Goal: Find specific page/section

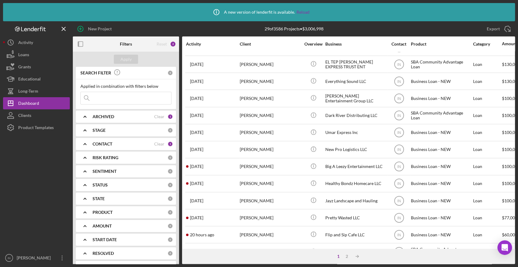
scroll to position [233, 0]
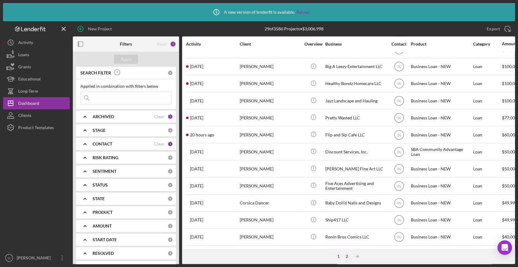
click at [347, 254] on div "2" at bounding box center [347, 256] width 9 height 5
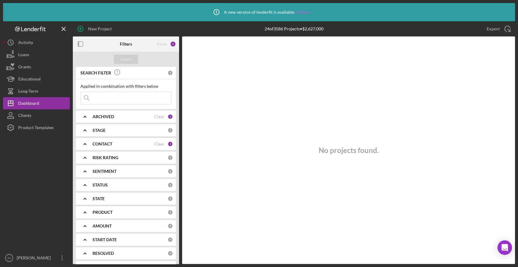
click at [302, 11] on link "Reload" at bounding box center [303, 12] width 13 height 5
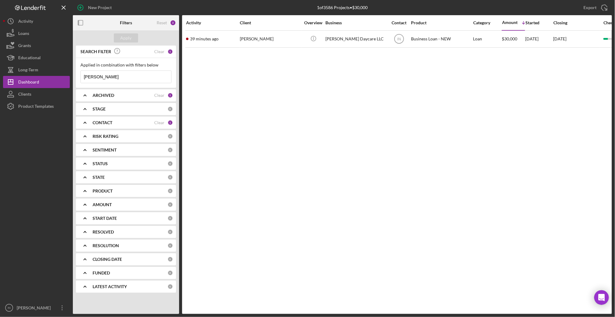
click at [118, 122] on div "CONTACT" at bounding box center [124, 122] width 62 height 5
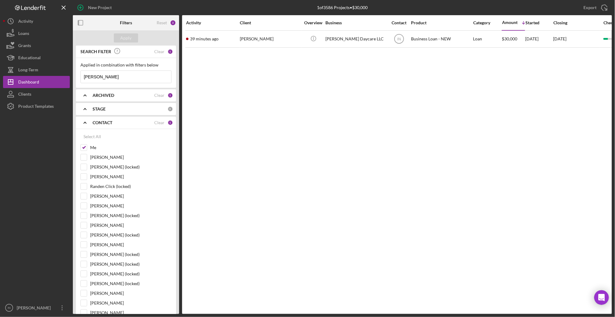
click at [118, 122] on div "CONTACT" at bounding box center [124, 122] width 62 height 5
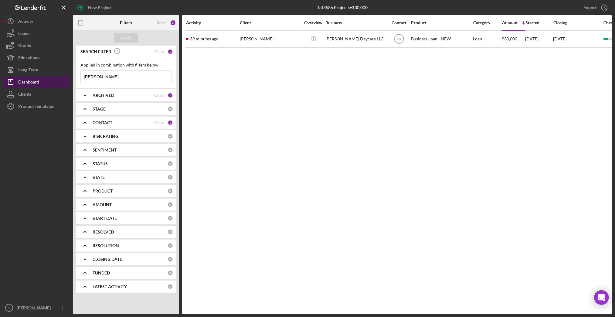
click at [29, 78] on div "Dashboard" at bounding box center [28, 83] width 21 height 14
click at [31, 66] on div "Long-Term" at bounding box center [28, 71] width 20 height 14
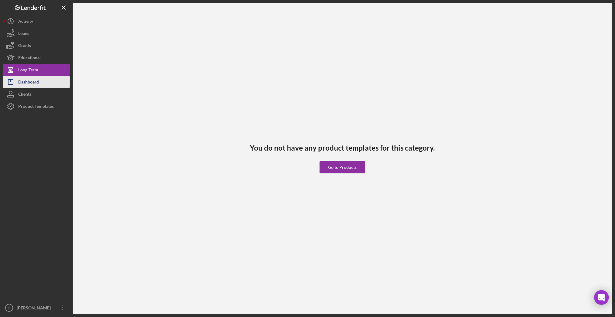
click at [28, 79] on div "Dashboard" at bounding box center [28, 83] width 21 height 14
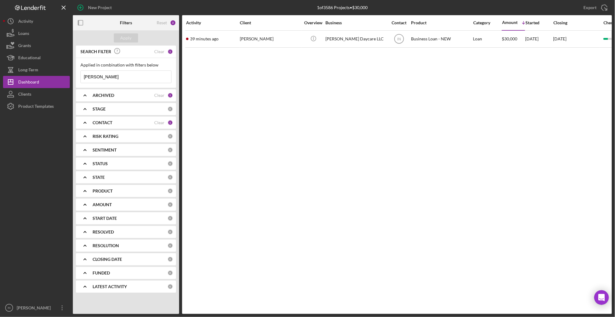
click at [143, 95] on div "ARCHIVED" at bounding box center [124, 95] width 62 height 5
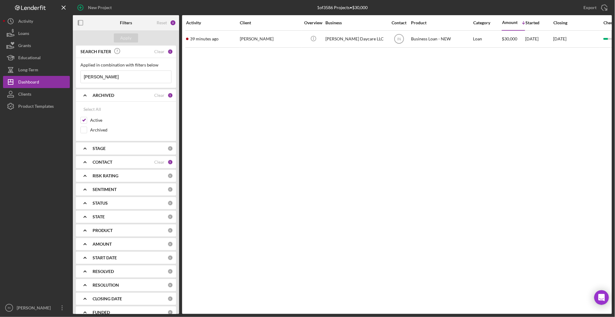
click at [143, 95] on div "ARCHIVED" at bounding box center [124, 95] width 62 height 5
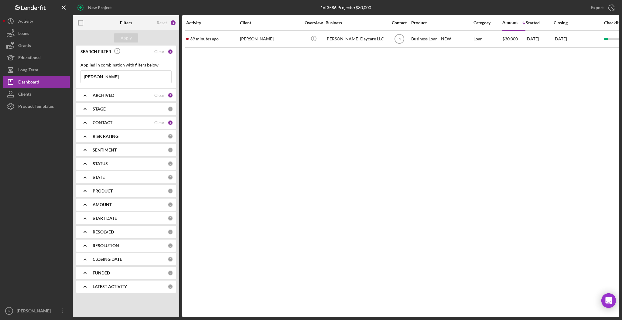
drag, startPoint x: 618, startPoint y: 227, endPoint x: 542, endPoint y: 208, distance: 78.7
click at [518, 168] on div "Activity Client Overview Business Contact Product Category Amount Icon/Table So…" at bounding box center [400, 166] width 437 height 302
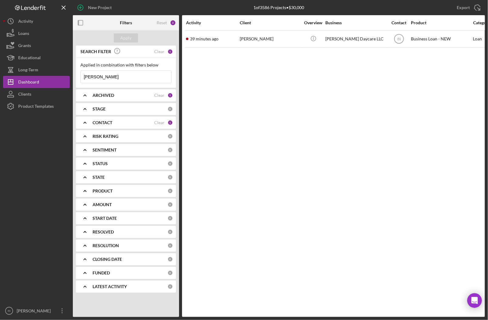
click at [138, 75] on input "[PERSON_NAME]" at bounding box center [126, 77] width 90 height 12
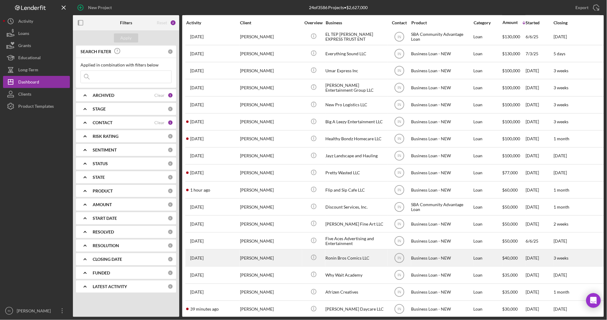
scroll to position [133, 0]
